Goal: Complete application form: Complete application form

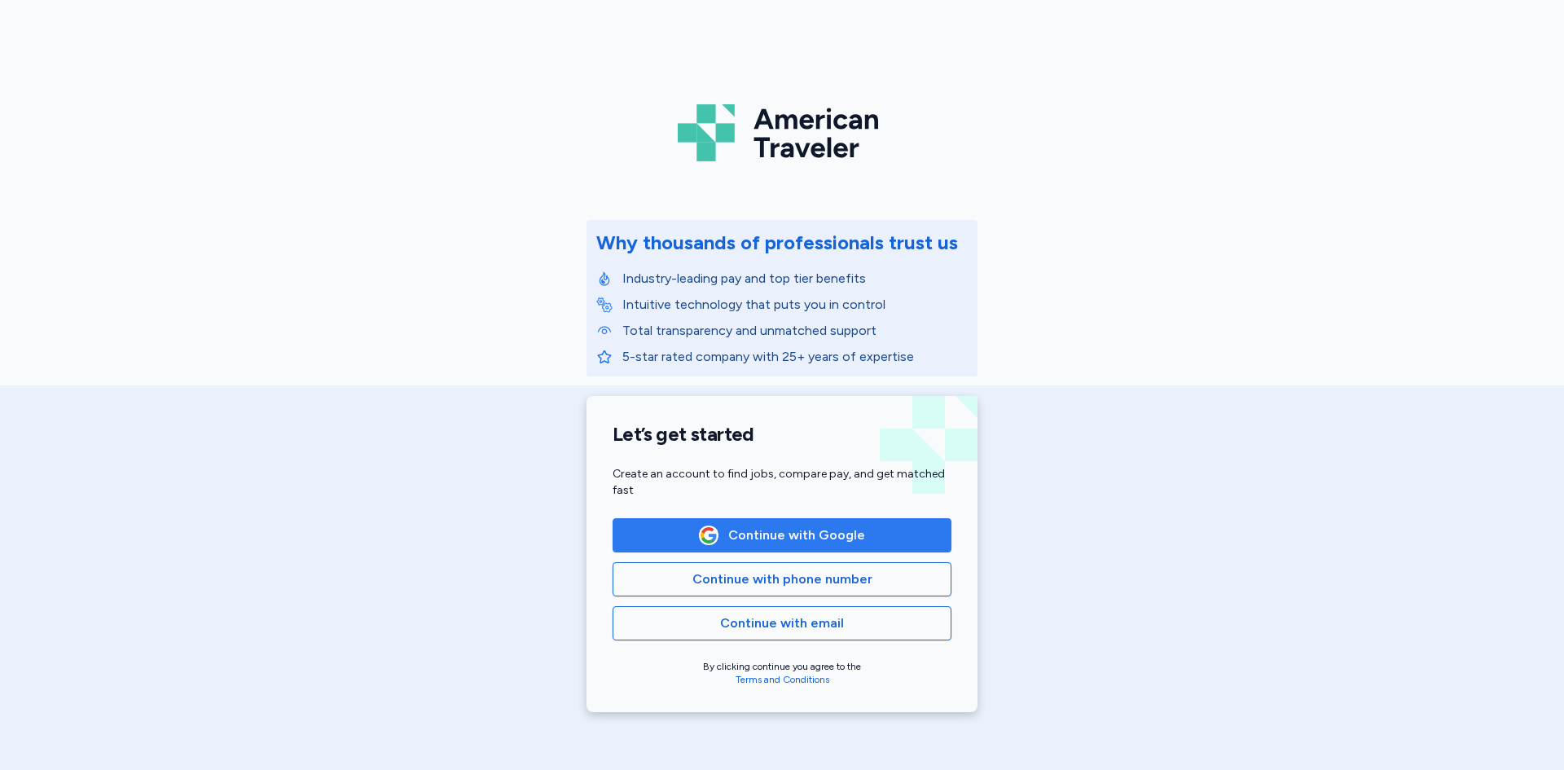
click at [769, 538] on span "Continue with Google" at bounding box center [796, 535] width 137 height 20
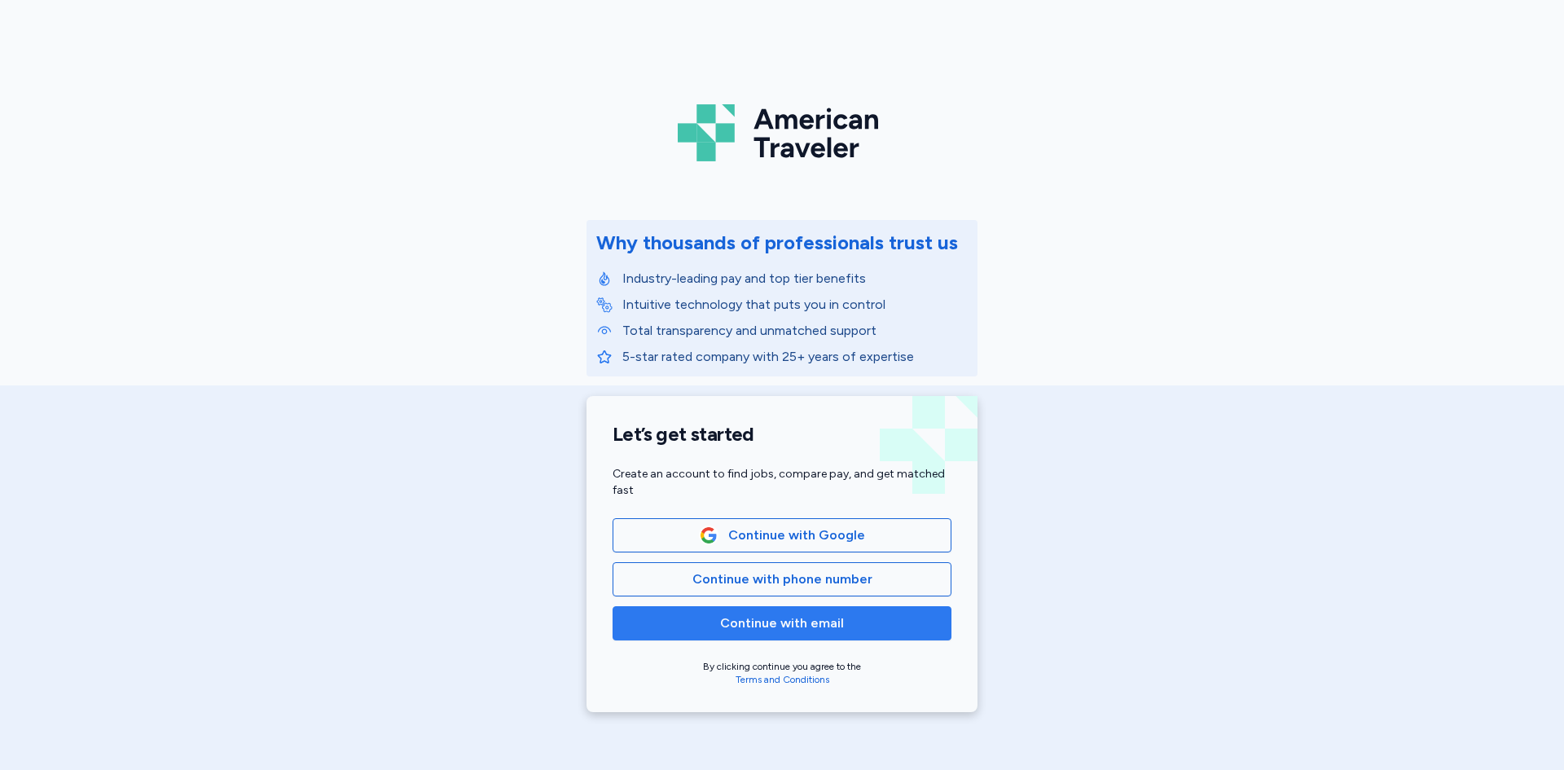
click at [802, 624] on span "Continue with email" at bounding box center [782, 623] width 124 height 20
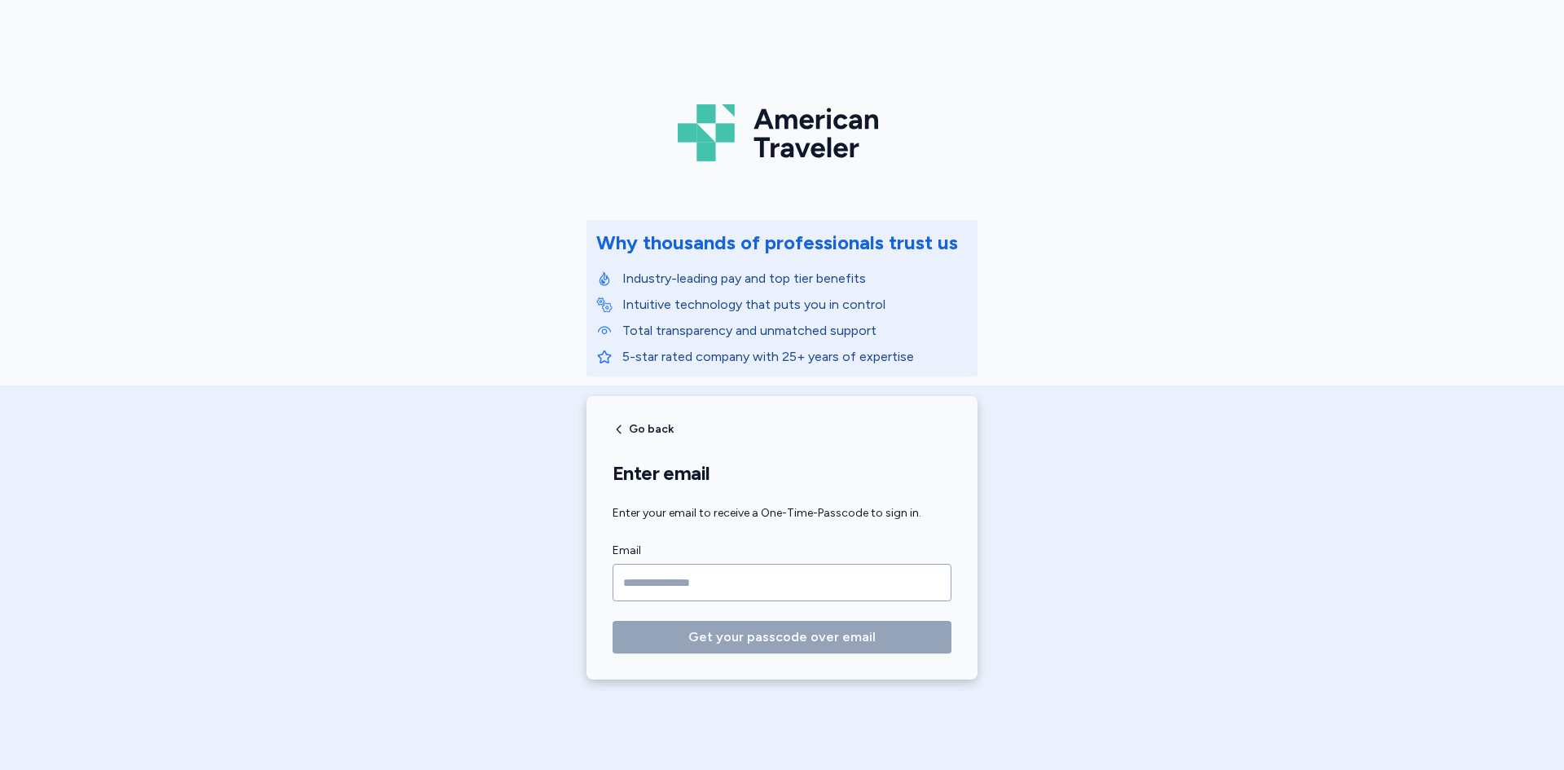
click at [694, 588] on input "Email" at bounding box center [782, 582] width 339 height 37
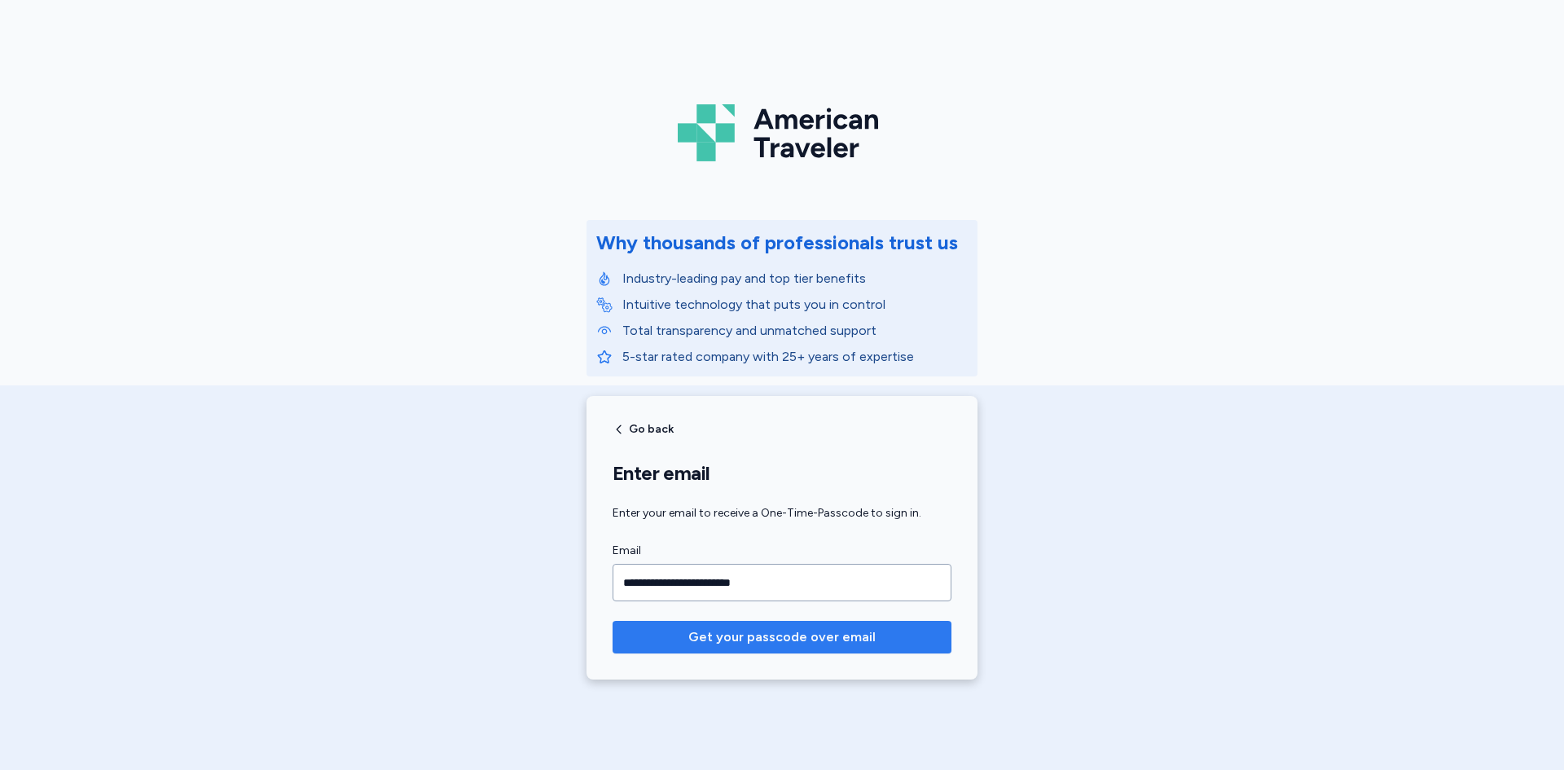
type input "**********"
click at [767, 632] on span "Get your passcode over email" at bounding box center [781, 637] width 187 height 20
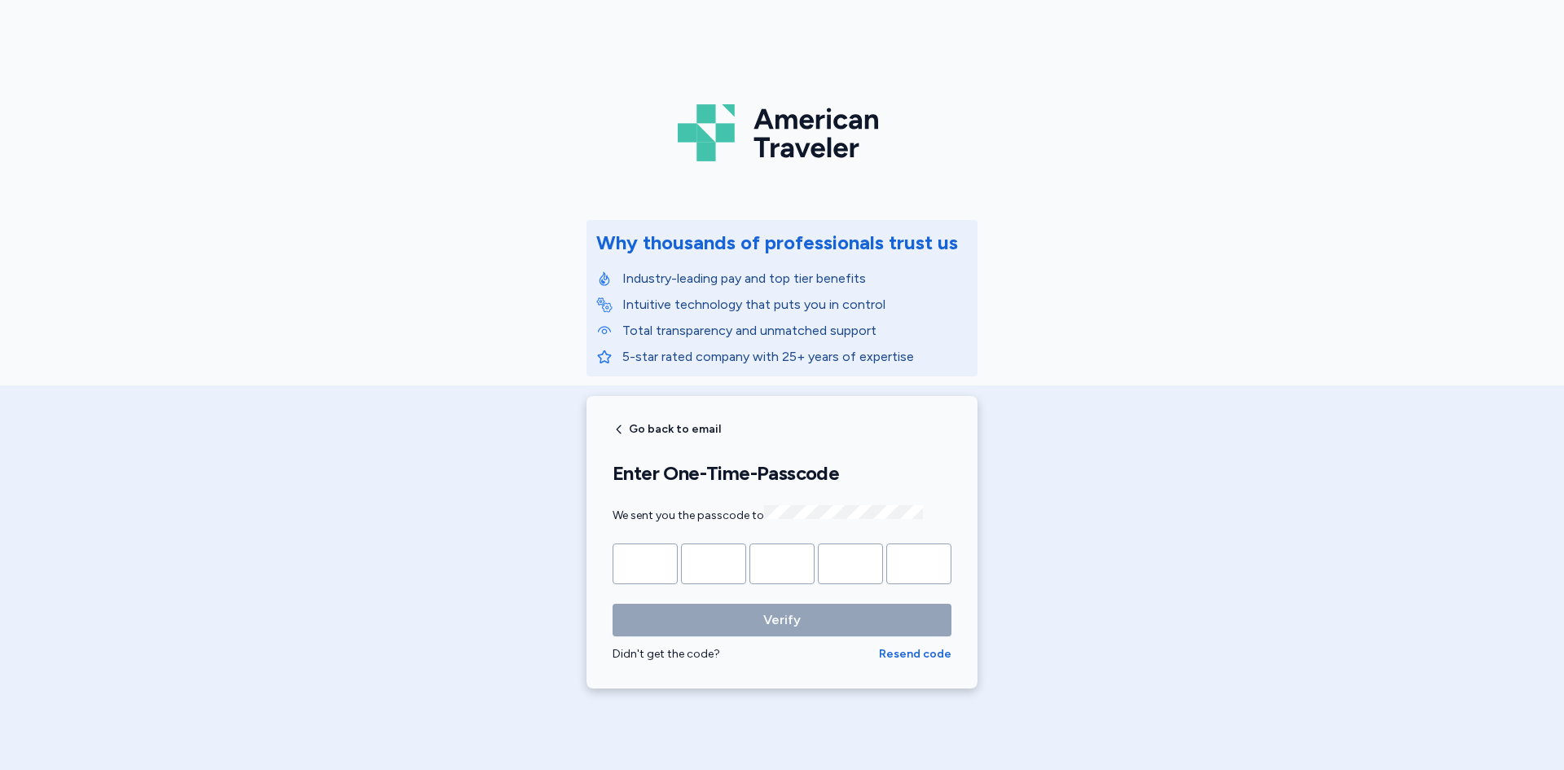
type input "*"
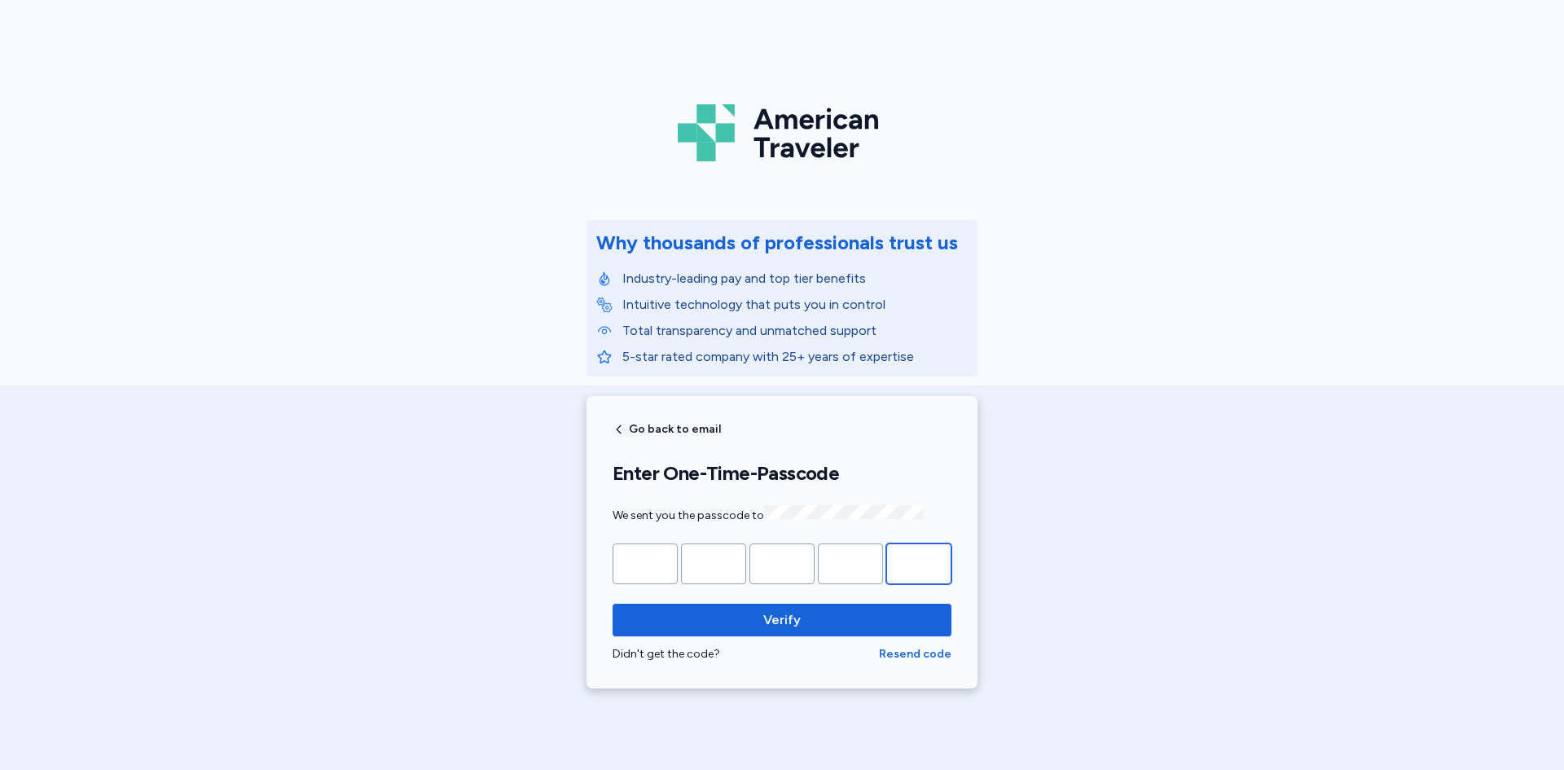
type input "*"
click at [613, 604] on button "Verify" at bounding box center [782, 620] width 339 height 33
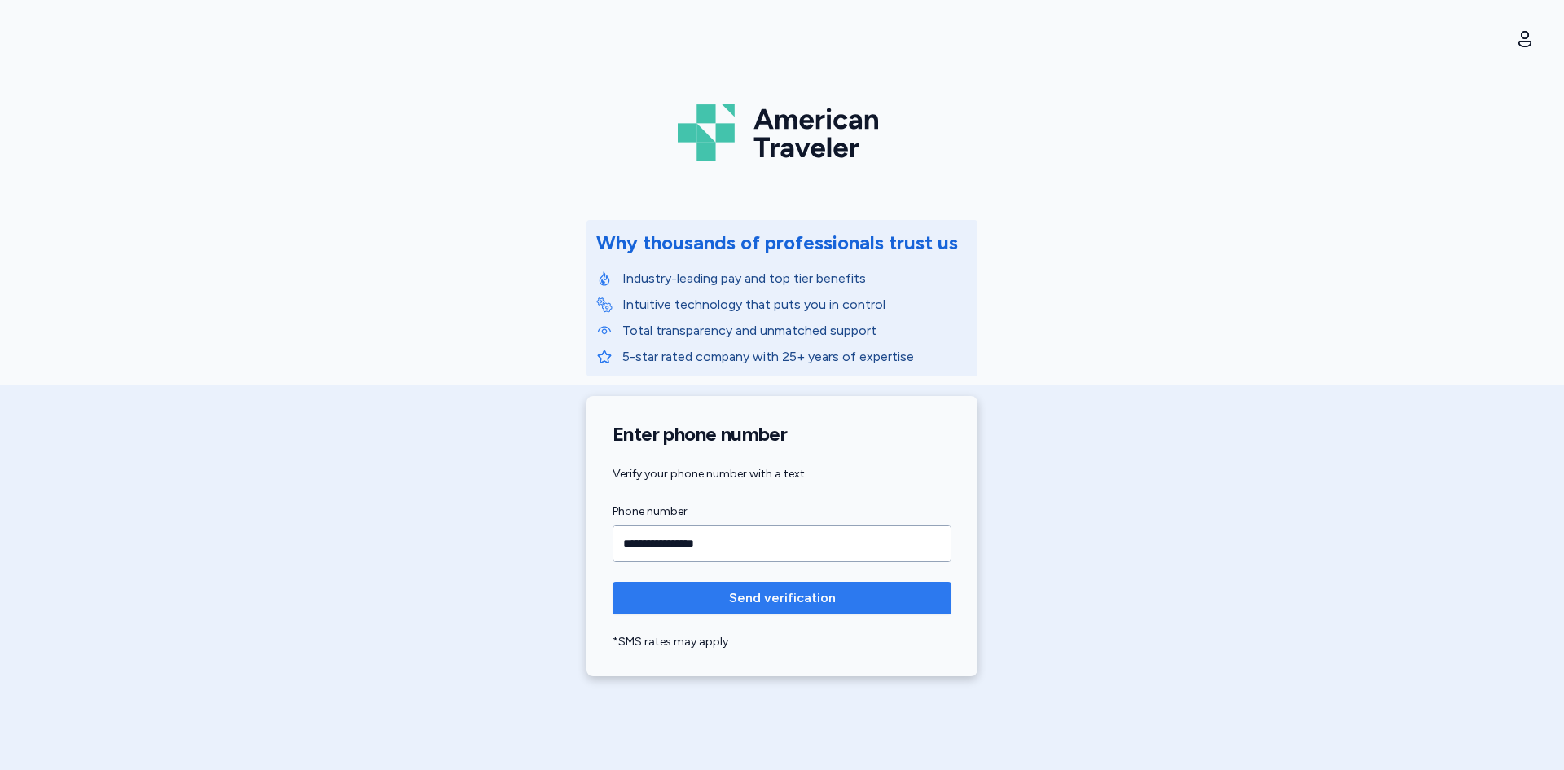
type input "**********"
click at [753, 594] on span "Send verification" at bounding box center [782, 598] width 107 height 20
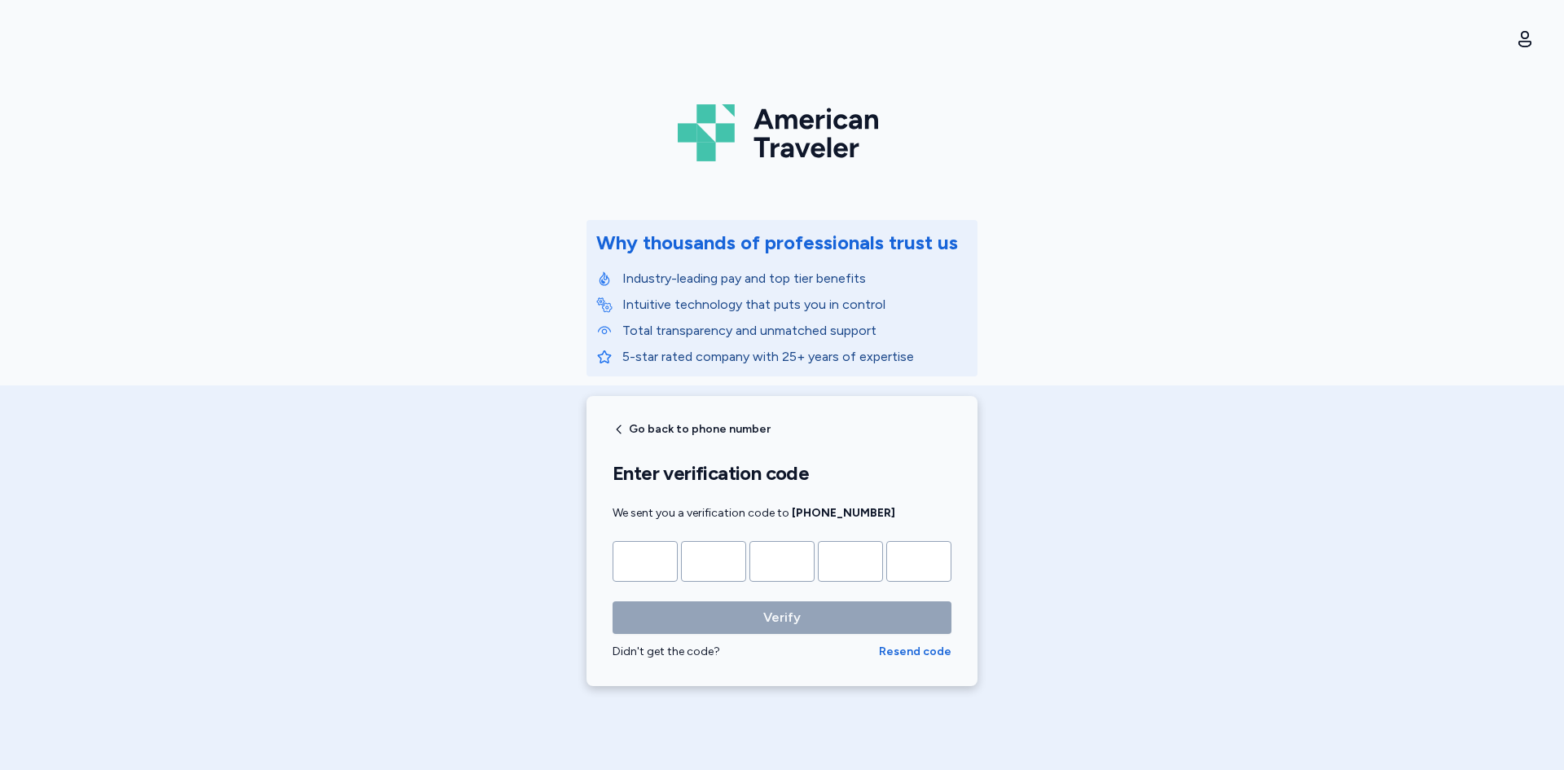
click at [639, 564] on input "Please enter OTP character 1" at bounding box center [645, 561] width 65 height 41
type input "*"
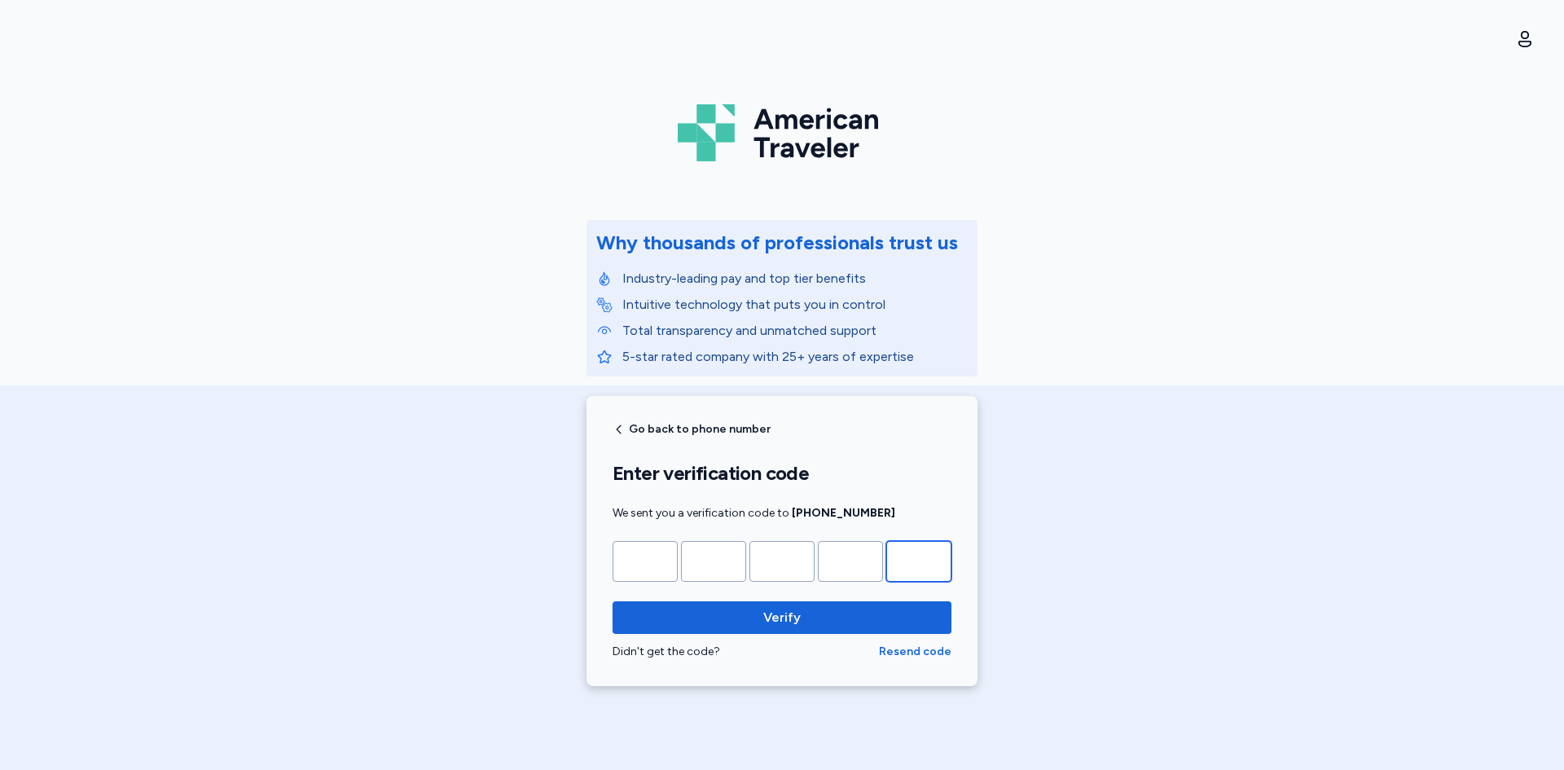
type input "*"
click at [613, 601] on button "Verify" at bounding box center [782, 617] width 339 height 33
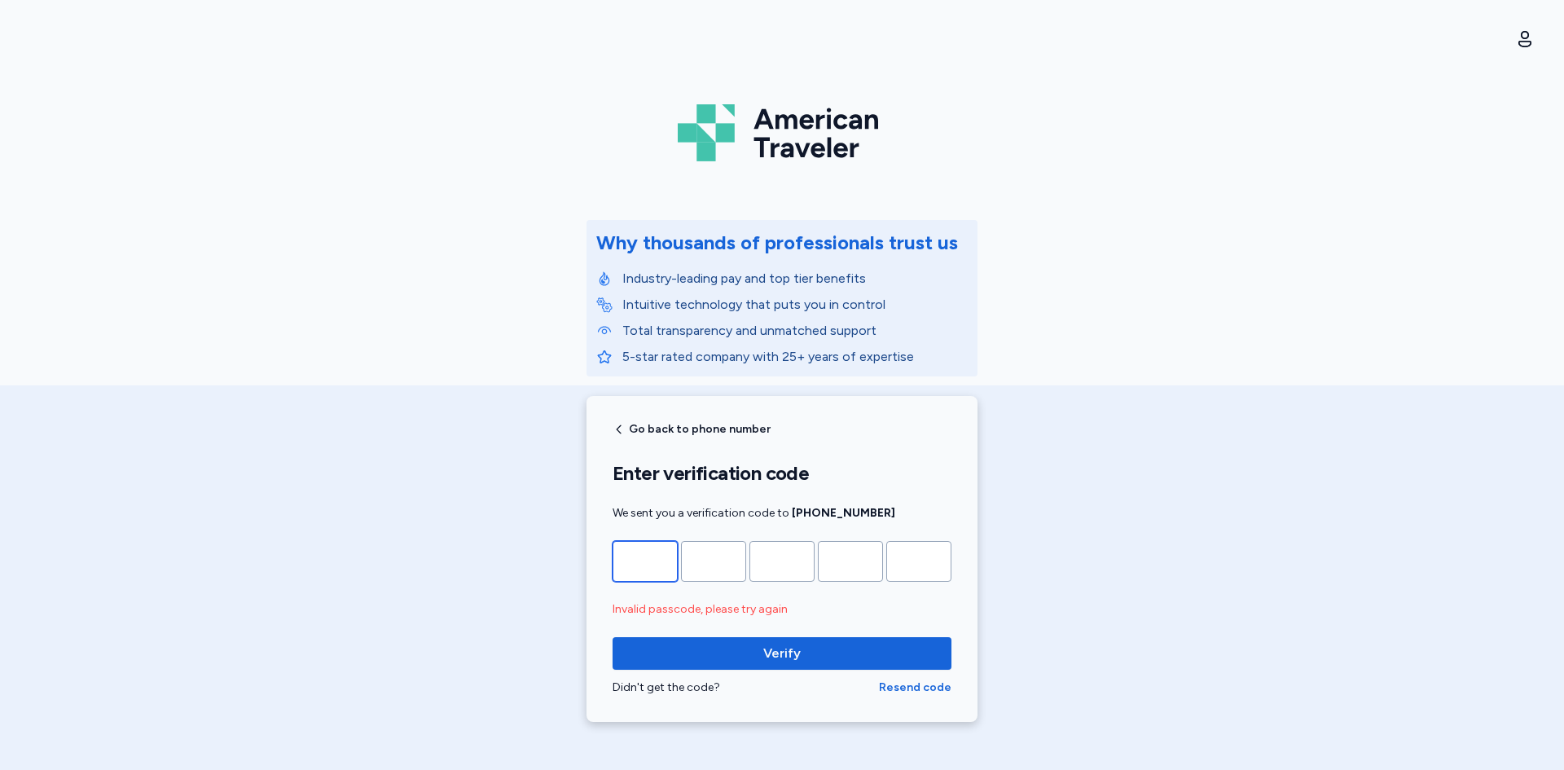
click at [649, 557] on input "*" at bounding box center [645, 561] width 65 height 41
click at [650, 566] on input "*" at bounding box center [645, 561] width 65 height 41
drag, startPoint x: 710, startPoint y: 565, endPoint x: 798, endPoint y: 565, distance: 88.0
click at [712, 565] on input "*" at bounding box center [713, 561] width 65 height 41
click at [798, 565] on input "*" at bounding box center [781, 561] width 65 height 41
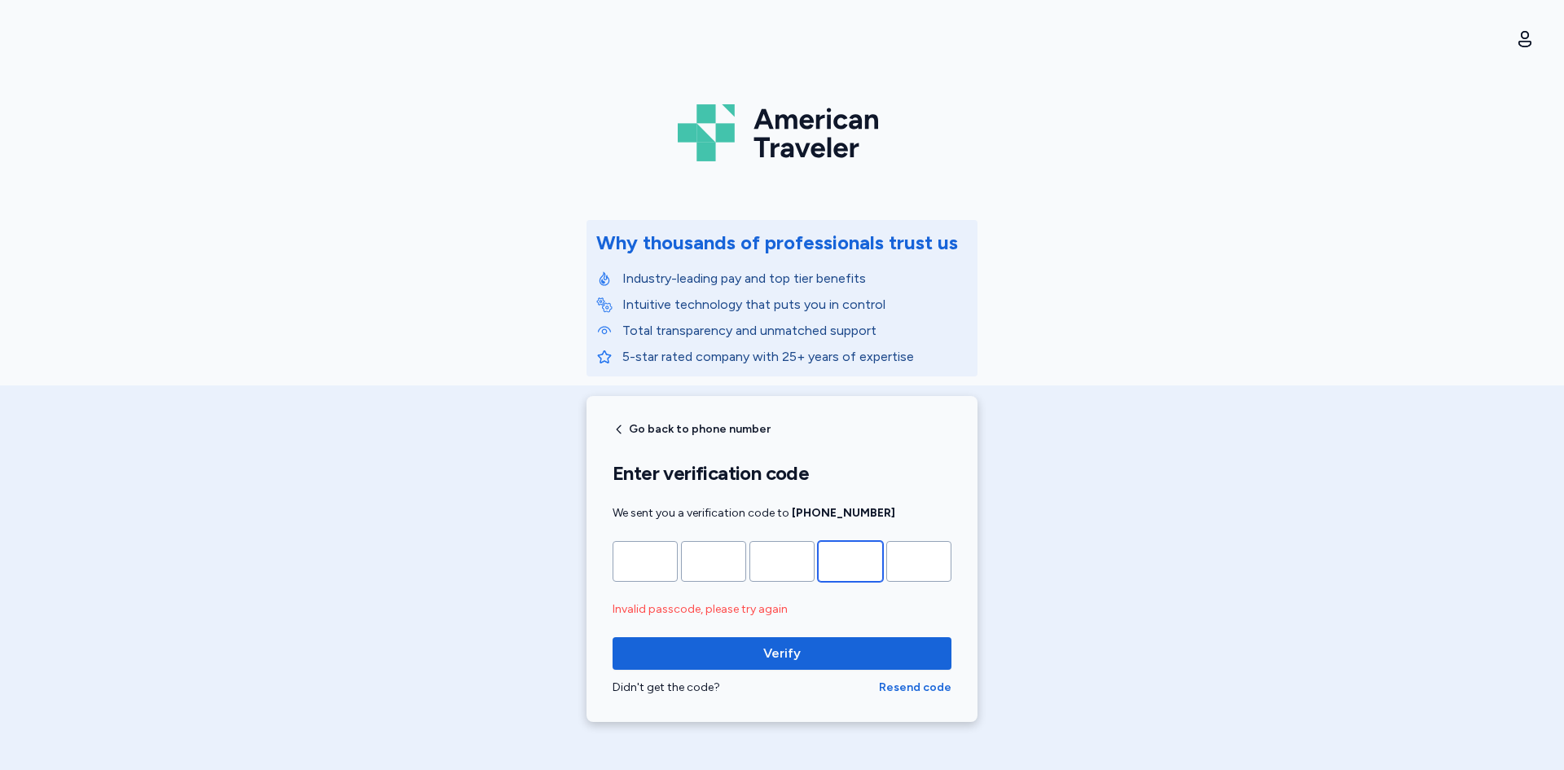
drag, startPoint x: 851, startPoint y: 566, endPoint x: 902, endPoint y: 566, distance: 50.5
click at [853, 566] on input "*" at bounding box center [850, 561] width 65 height 41
click at [905, 566] on input "*" at bounding box center [918, 561] width 65 height 41
drag, startPoint x: 798, startPoint y: 676, endPoint x: 797, endPoint y: 667, distance: 9.0
click at [798, 673] on div "Verify Didn't get the code? Resend code" at bounding box center [782, 666] width 339 height 59
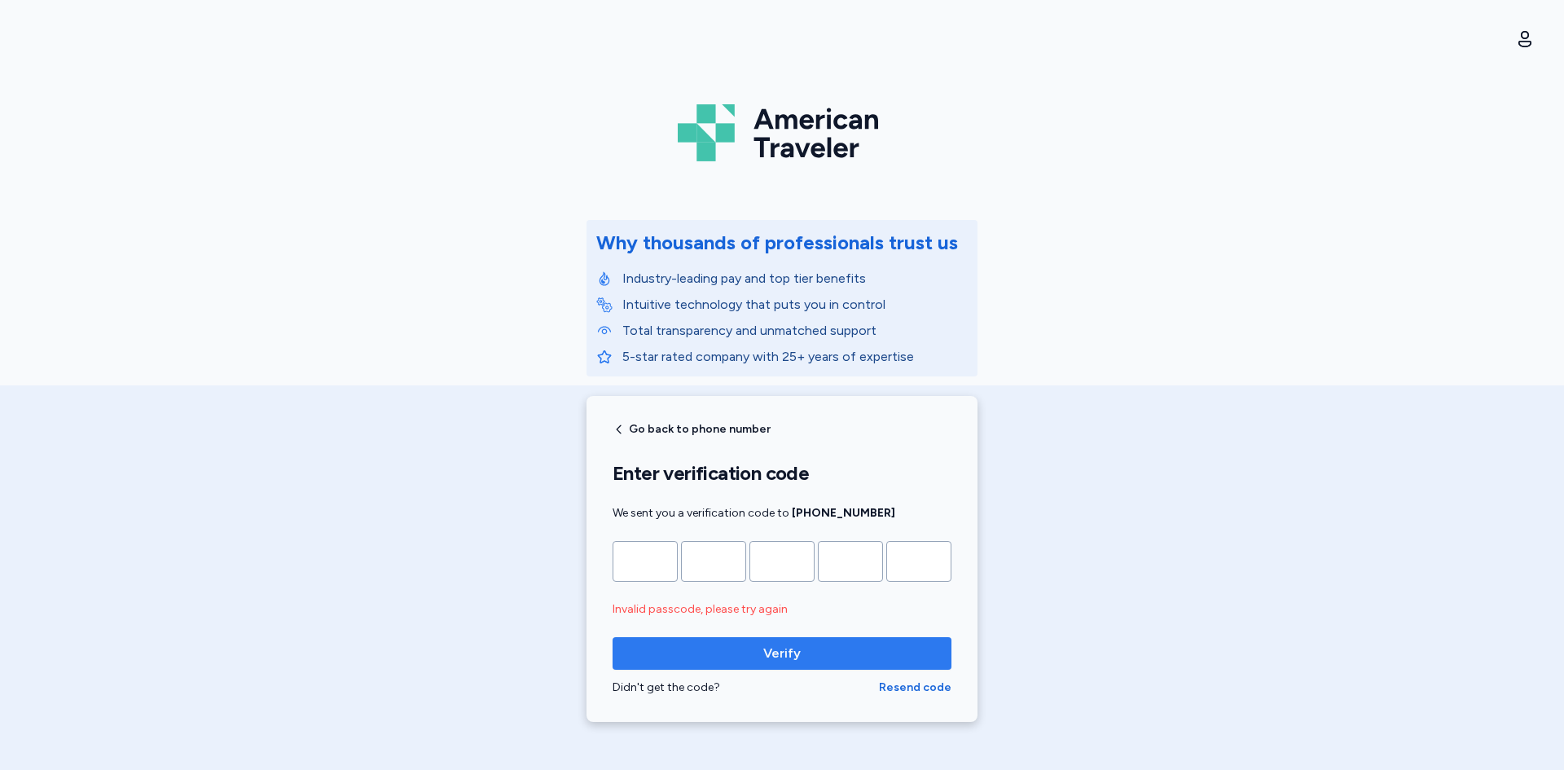
click at [791, 657] on span "Verify" at bounding box center [781, 654] width 37 height 20
click at [902, 686] on span "Resend code" at bounding box center [915, 687] width 73 height 16
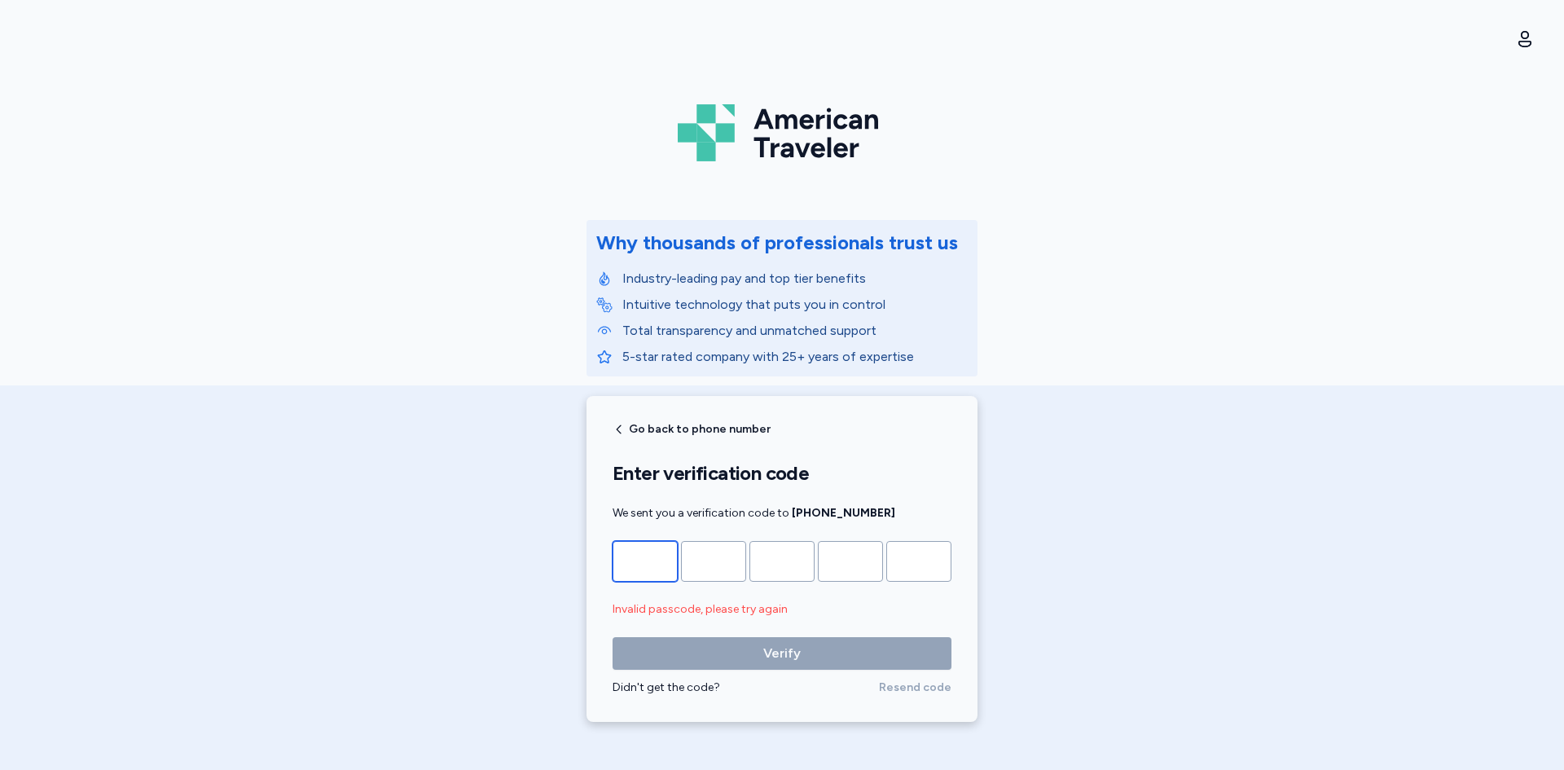
click at [651, 564] on input "Please enter OTP character 1" at bounding box center [645, 561] width 65 height 41
type input "*"
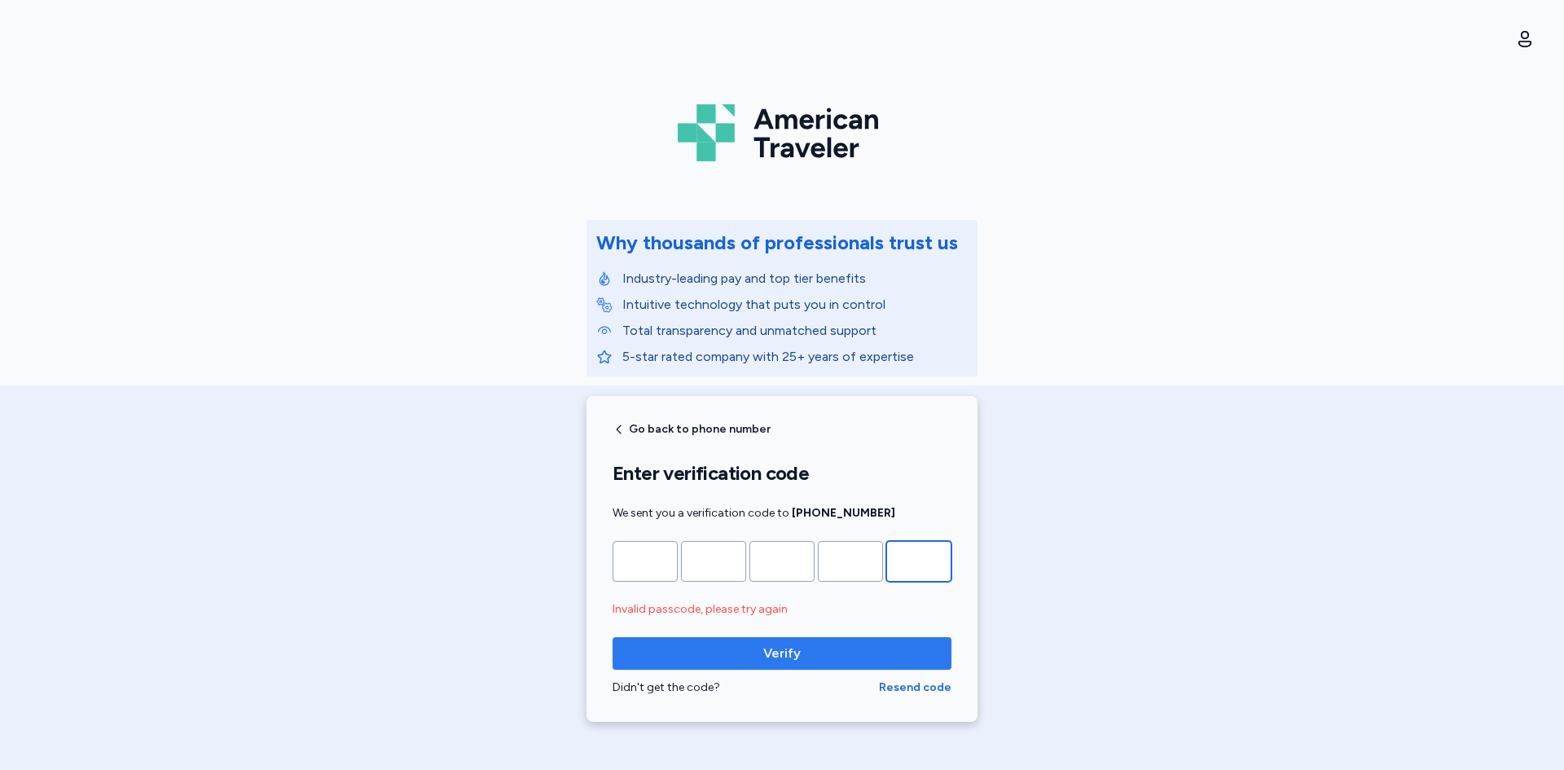
type input "*"
click at [780, 660] on span "Verify" at bounding box center [781, 654] width 37 height 20
drag, startPoint x: 799, startPoint y: 654, endPoint x: 791, endPoint y: 655, distance: 8.2
click at [798, 653] on span "Verify" at bounding box center [782, 654] width 313 height 20
click at [922, 686] on span "Resend code" at bounding box center [915, 687] width 73 height 16
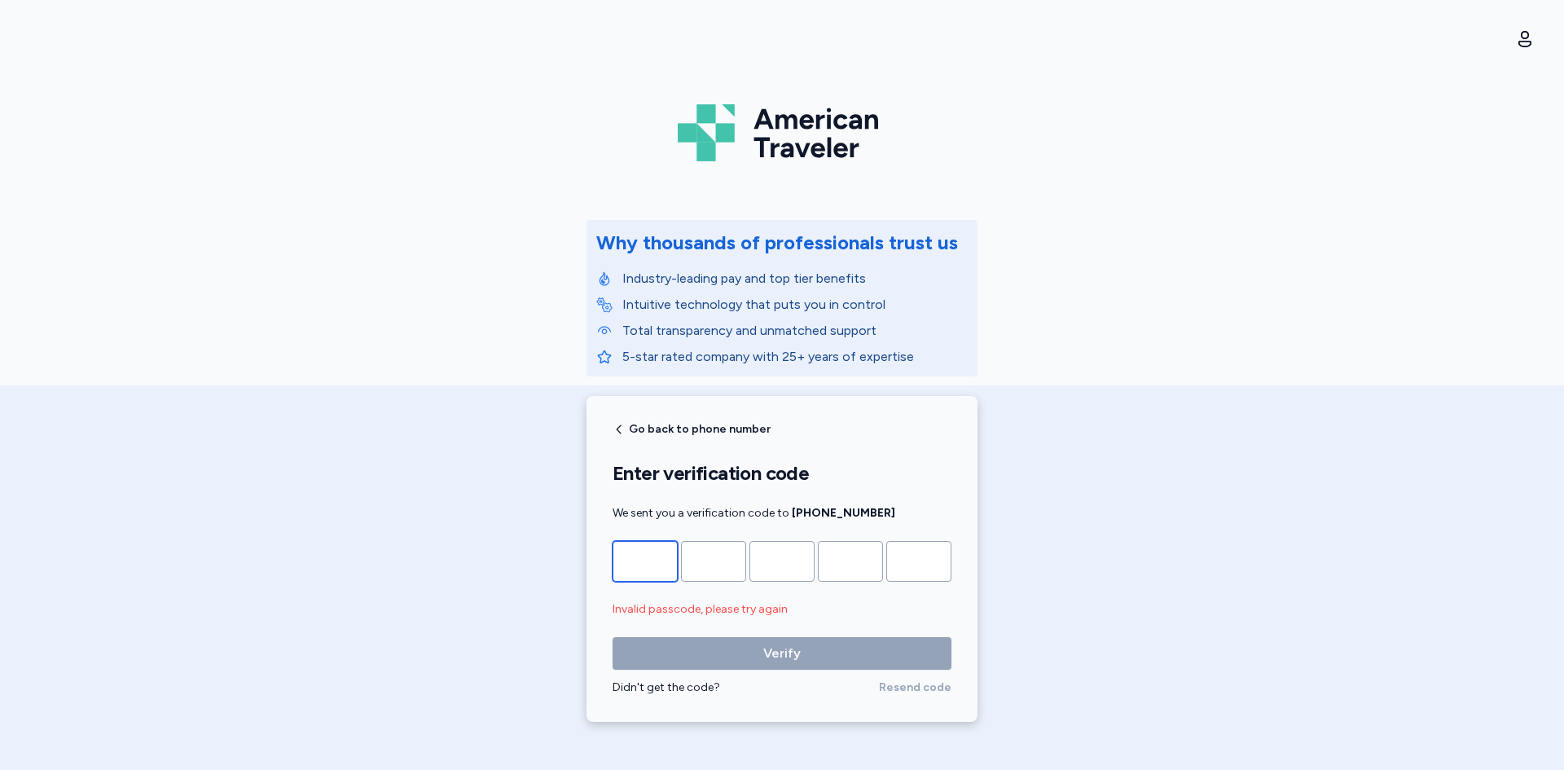
click at [657, 567] on input "Please enter OTP character 1" at bounding box center [645, 561] width 65 height 41
type input "*"
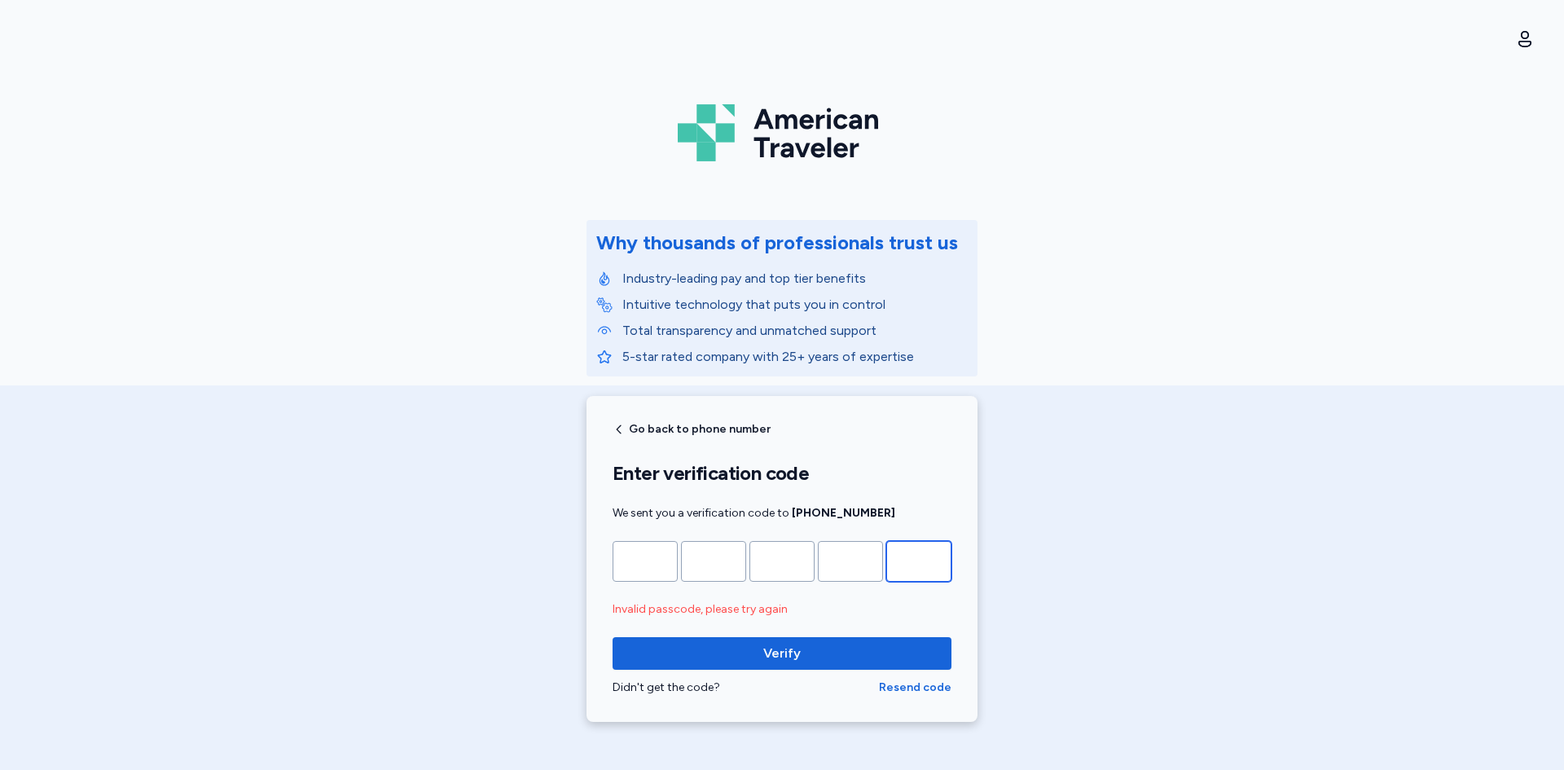
type input "*"
drag, startPoint x: 832, startPoint y: 694, endPoint x: 826, endPoint y: 688, distance: 8.7
click at [832, 693] on div "Didn't get the code?" at bounding box center [746, 687] width 266 height 16
click at [790, 651] on span "Verify" at bounding box center [781, 654] width 37 height 20
click at [925, 686] on span "Resend code" at bounding box center [915, 687] width 73 height 16
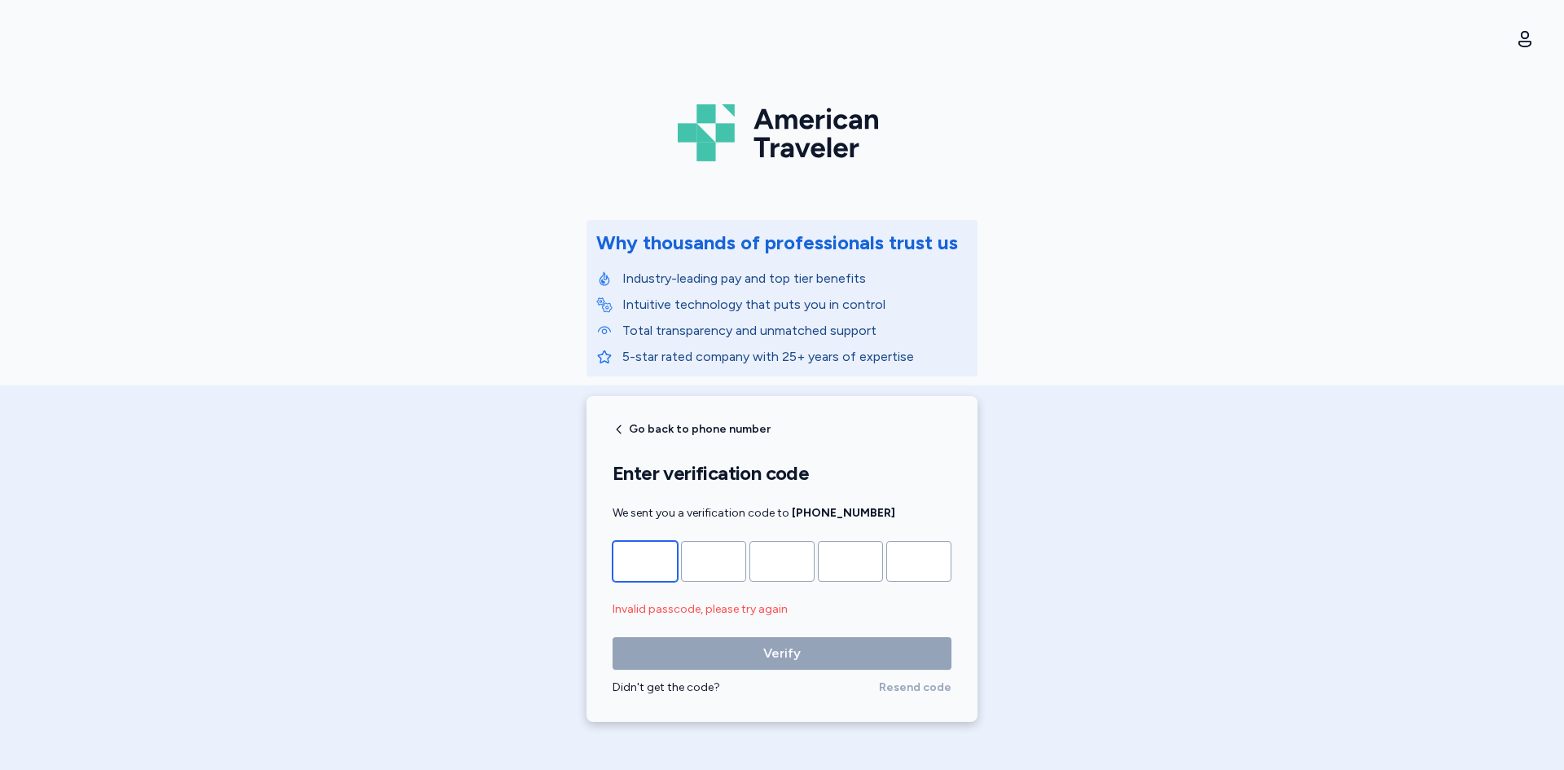
click at [635, 552] on input "Please enter OTP character 1" at bounding box center [645, 561] width 65 height 41
type input "*"
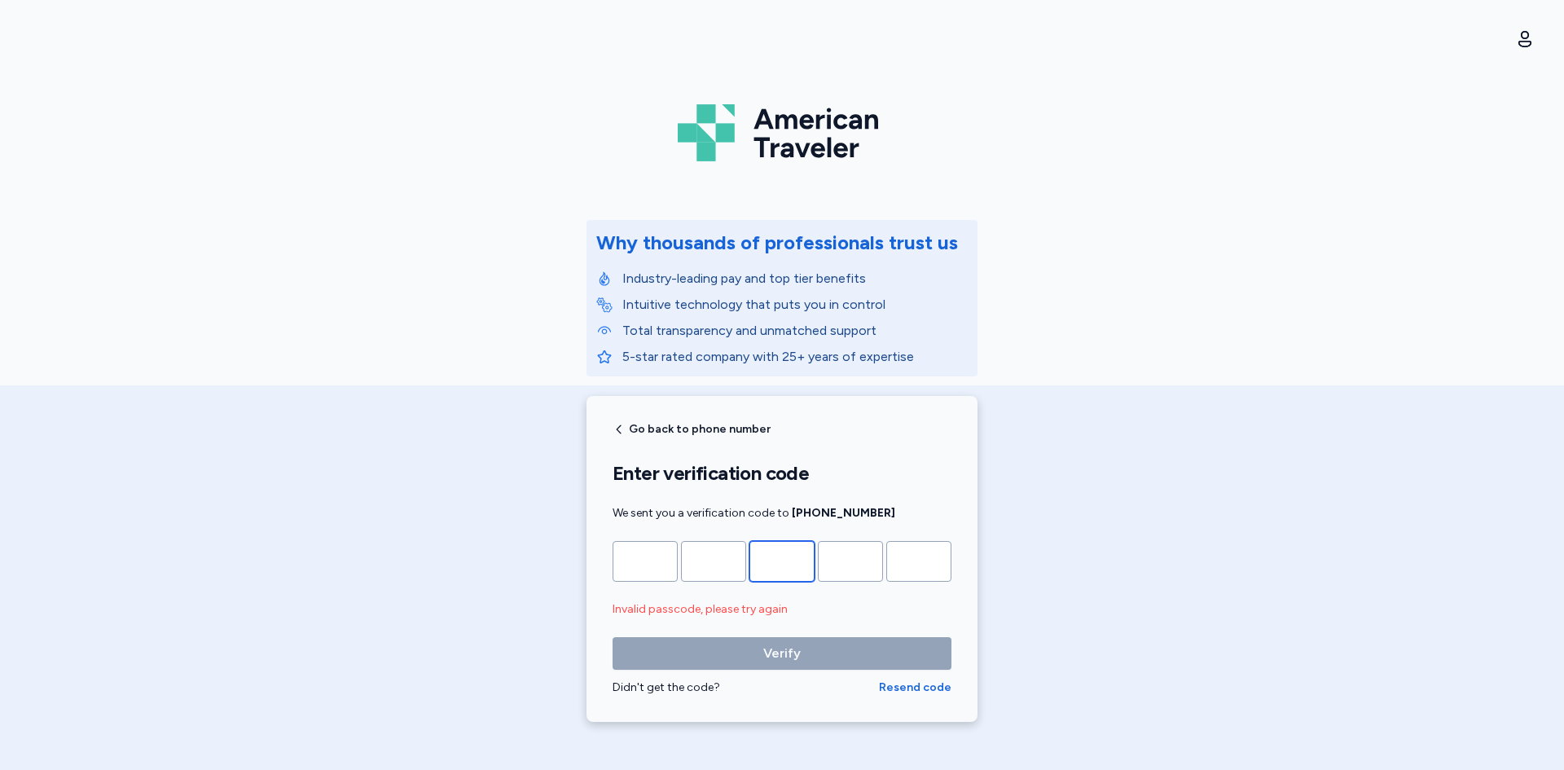
type input "*"
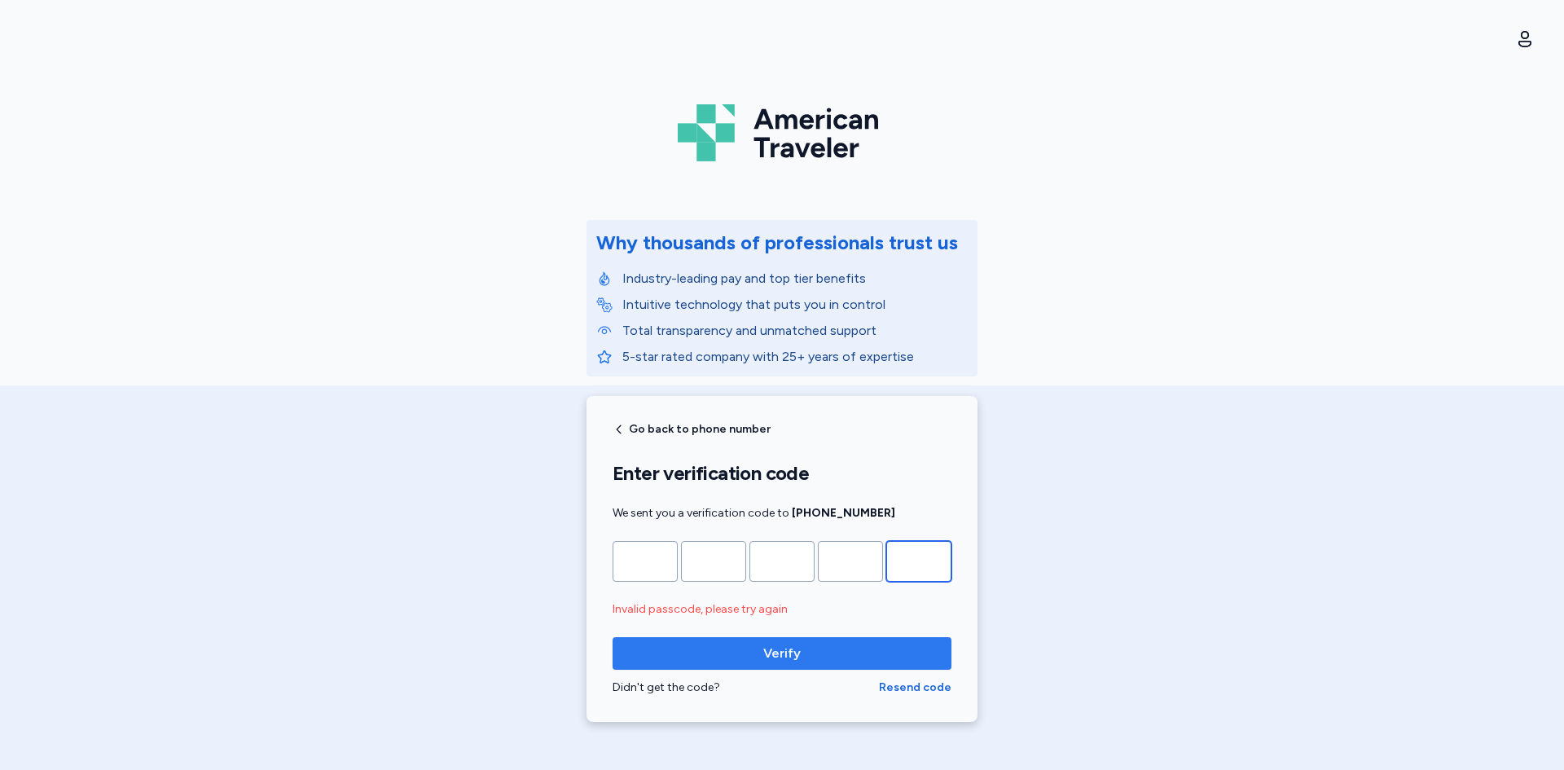
type input "*"
click at [905, 420] on div "Go back to phone number Enter verification code We sent you a verification code…" at bounding box center [782, 559] width 391 height 326
click at [1258, 628] on div "American Traveler Why thousands of professionals trust us Industry-leading pay …" at bounding box center [782, 370] width 1564 height 741
click at [785, 654] on span "Verify" at bounding box center [781, 654] width 37 height 20
click at [938, 688] on span "Resend code" at bounding box center [915, 687] width 73 height 16
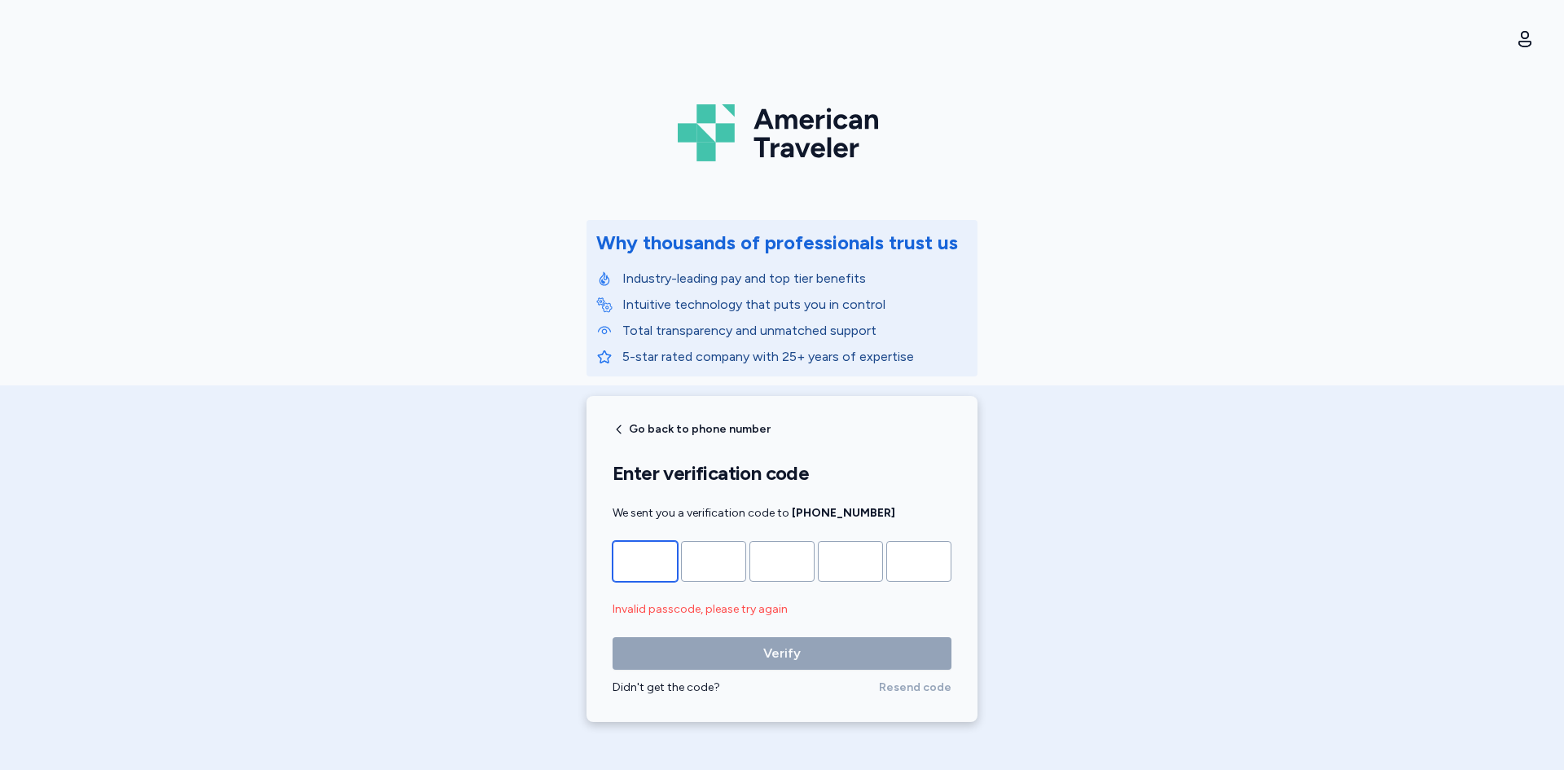
click at [650, 562] on input "Please enter OTP character 1" at bounding box center [645, 561] width 65 height 41
type input "*"
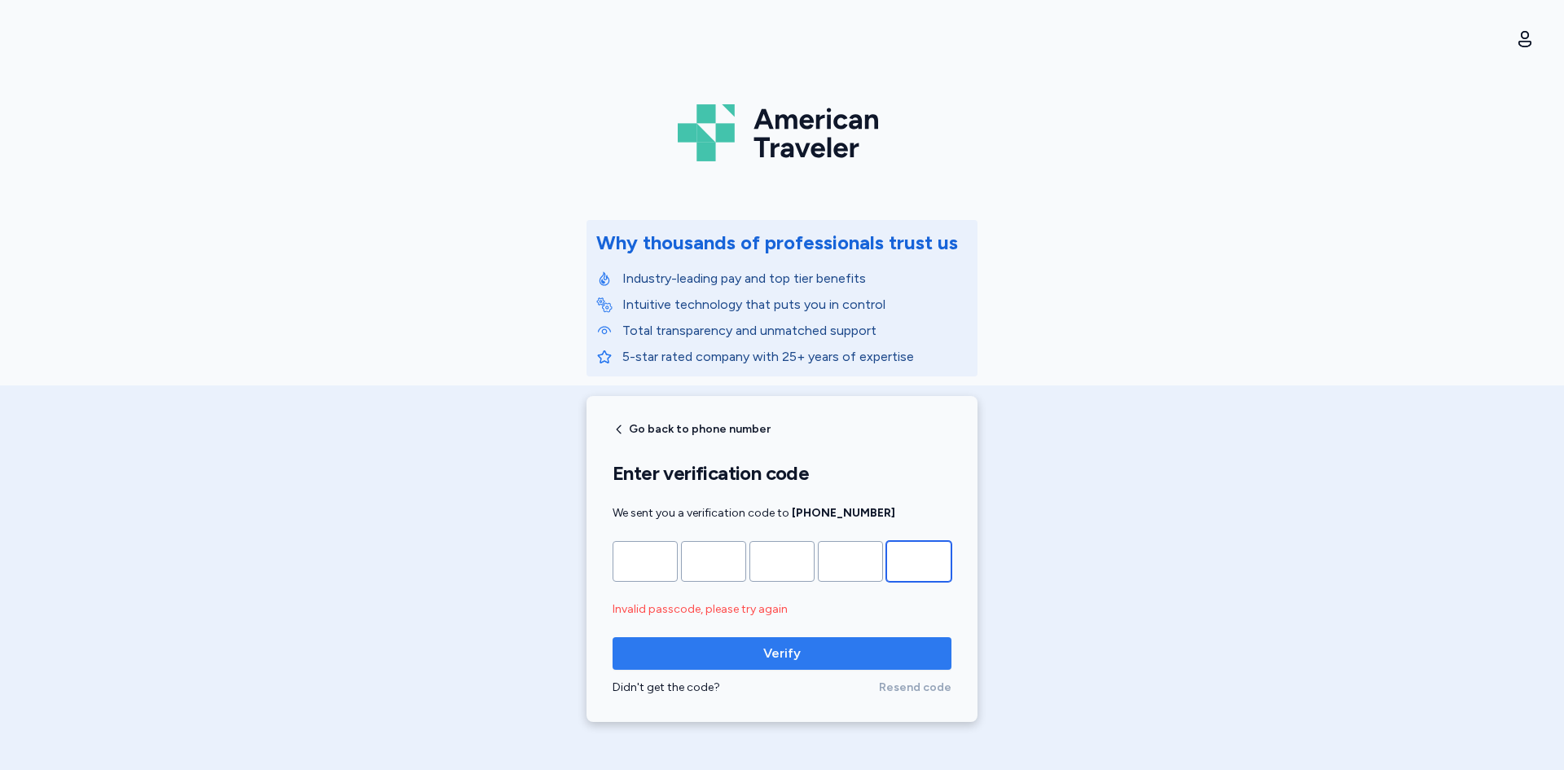
type input "*"
drag, startPoint x: 1109, startPoint y: 497, endPoint x: 1096, endPoint y: 510, distance: 18.4
click at [1108, 506] on div "American Traveler Why thousands of professionals trust us Industry-leading pay …" at bounding box center [782, 370] width 1564 height 741
click at [793, 651] on span "Verify" at bounding box center [782, 654] width 313 height 20
click at [781, 644] on span "Verify" at bounding box center [781, 654] width 37 height 20
